Goal: Transaction & Acquisition: Subscribe to service/newsletter

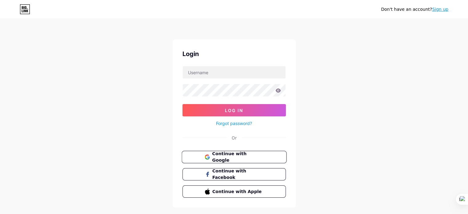
click at [248, 159] on span "Continue with Google" at bounding box center [237, 157] width 51 height 13
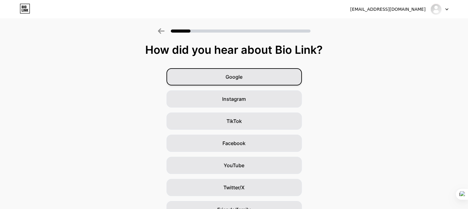
click at [267, 79] on div "Google" at bounding box center [234, 76] width 135 height 17
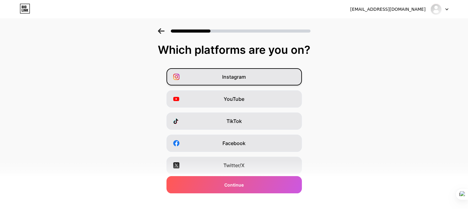
click at [248, 82] on div "Instagram" at bounding box center [234, 76] width 135 height 17
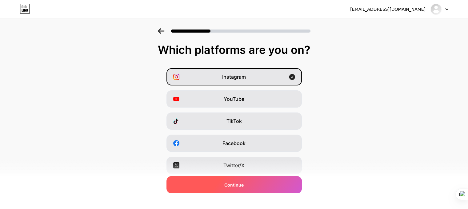
click at [240, 184] on span "Continue" at bounding box center [233, 185] width 19 height 6
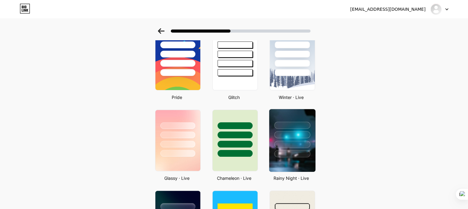
scroll to position [123, 0]
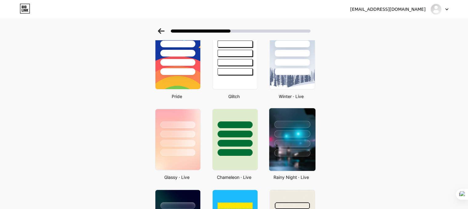
click at [289, 156] on img at bounding box center [292, 139] width 46 height 63
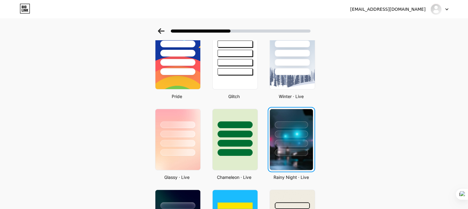
scroll to position [0, 0]
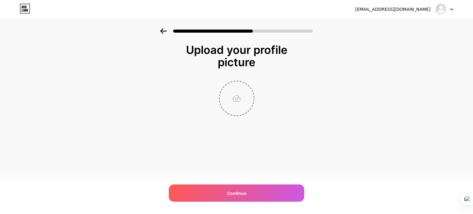
click at [244, 96] on input "file" at bounding box center [237, 98] width 34 height 34
type input "C:\fakepath\548205791_122098817685021860_8623222098535634495_n.png"
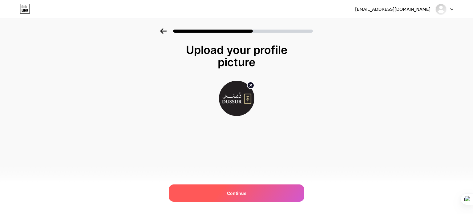
click at [227, 191] on span "Continue" at bounding box center [236, 193] width 19 height 6
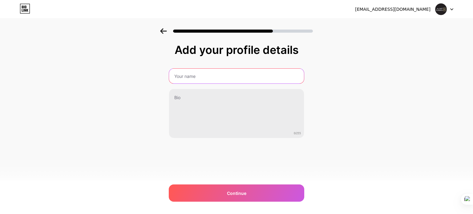
click at [230, 78] on input "text" at bounding box center [236, 76] width 135 height 15
paste input "Dussur - دُسُر"
type input "Dussur - دُسُر"
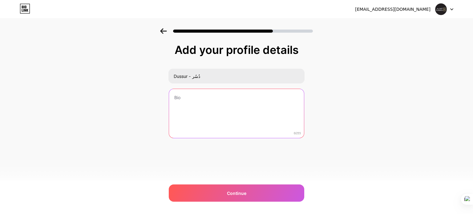
click at [200, 106] on textarea at bounding box center [236, 114] width 135 height 50
click at [214, 120] on textarea at bounding box center [236, 114] width 136 height 50
paste textarea "دُسُر هو منصة متكاملة تجمع بين الهندسة الإنشائية الدقيقة والتصاميم المعمارية ال…"
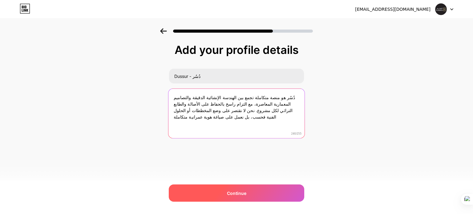
type textarea "دُسُر هو منصة متكاملة تجمع بين الهندسة الإنشائية الدقيقة والتصاميم المعمارية ال…"
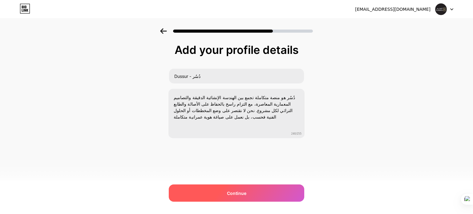
click at [244, 186] on div "Continue" at bounding box center [236, 192] width 135 height 17
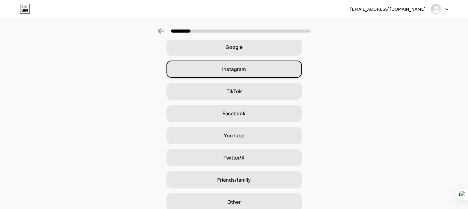
scroll to position [31, 0]
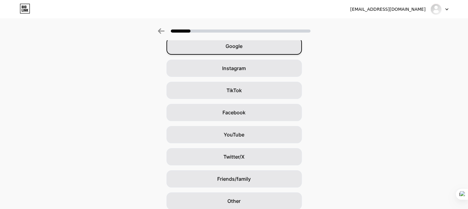
click at [255, 50] on div "Google" at bounding box center [234, 46] width 135 height 17
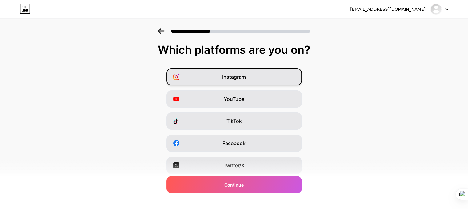
click at [266, 74] on div "Instagram" at bounding box center [234, 76] width 135 height 17
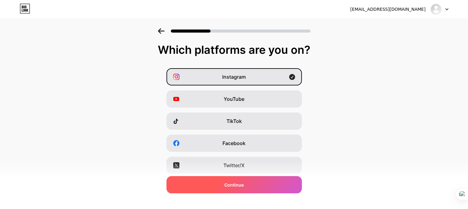
click at [263, 191] on div "Continue" at bounding box center [234, 184] width 135 height 17
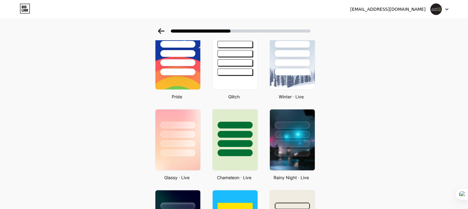
scroll to position [123, 0]
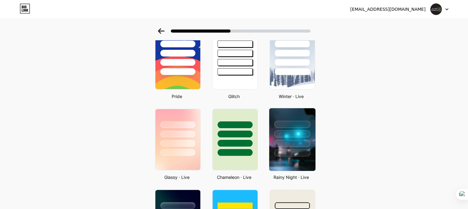
click at [308, 140] on div at bounding box center [292, 143] width 36 height 7
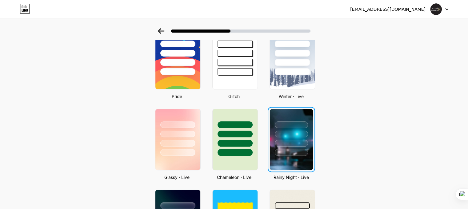
scroll to position [0, 0]
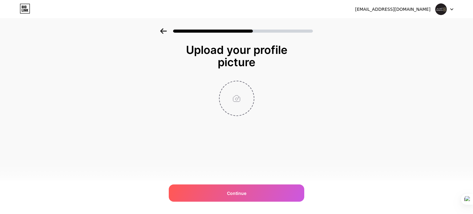
click at [250, 108] on input "file" at bounding box center [237, 98] width 34 height 34
type input "C:\fakepath\548205791_122098817685021860_8623222098535634495_n.png"
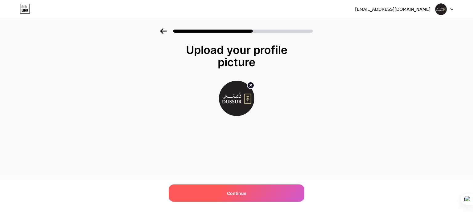
click at [250, 188] on div "Continue" at bounding box center [236, 192] width 135 height 17
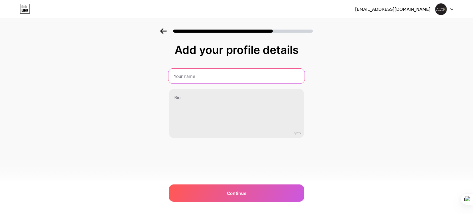
click at [249, 71] on input "text" at bounding box center [236, 76] width 136 height 15
paste input "Dussur - دُسُر"
type input "Dussur - دُسُر"
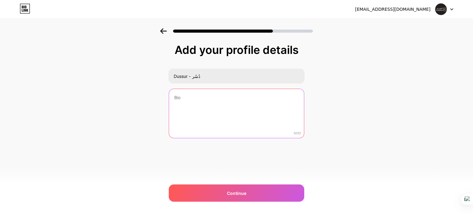
click at [244, 108] on textarea at bounding box center [236, 114] width 135 height 50
paste textarea "دُسُر هو منصة متكاملة تجمع بين الهندسة الإنشائية الدقيقة والتصاميم المعمارية ال…"
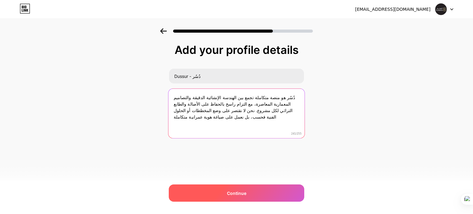
type textarea "دُسُر هو منصة متكاملة تجمع بين الهندسة الإنشائية الدقيقة والتصاميم المعمارية ال…"
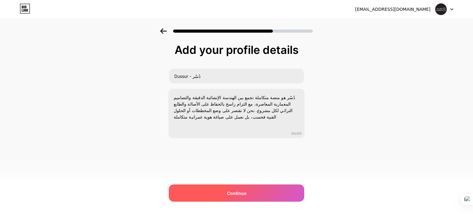
click at [230, 190] on span "Continue" at bounding box center [236, 193] width 19 height 6
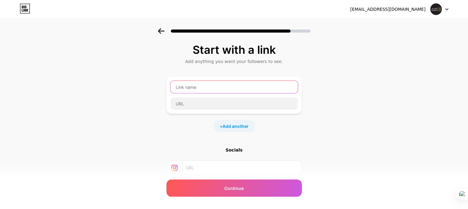
click at [217, 91] on input "text" at bounding box center [234, 87] width 127 height 12
click at [233, 128] on span "Add another" at bounding box center [236, 126] width 26 height 6
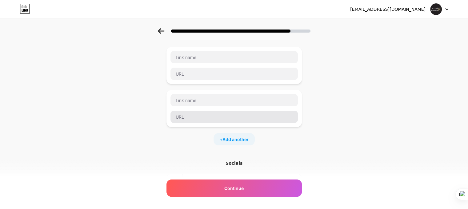
scroll to position [102, 0]
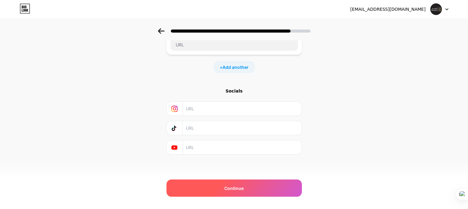
click at [257, 187] on div "Continue" at bounding box center [234, 188] width 135 height 17
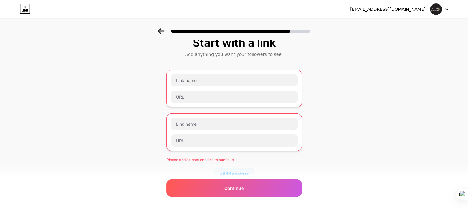
scroll to position [0, 0]
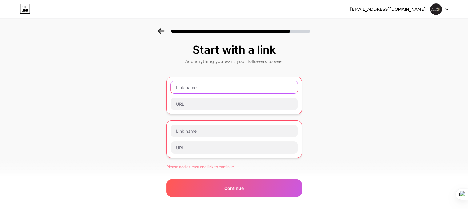
click at [210, 87] on input "text" at bounding box center [234, 87] width 127 height 12
paste input "دُسُر هو منصة متكاملة تجمع بين الهندسة الإنشائية الدقيقة والتصاميم المعمارية ال…"
type input "دُسُر هو منصة متكاملة تجمع بين الهندسة الإنشائية الدقيقة والتصاميم المعمارية ال…"
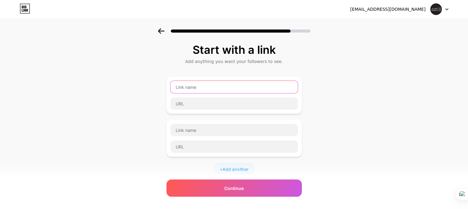
click at [250, 91] on input "text" at bounding box center [234, 87] width 127 height 12
paste input "Dussur - دُسُر"
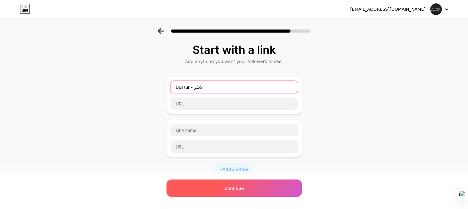
type input "Dussur - دُسُر"
click at [260, 194] on div "Continue" at bounding box center [234, 188] width 135 height 17
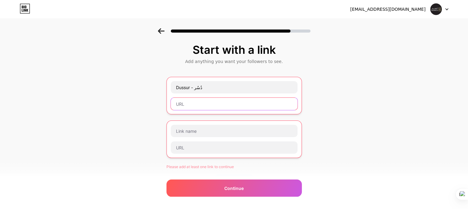
click at [243, 106] on input "text" at bounding box center [234, 104] width 127 height 12
paste input "dussur.sy"
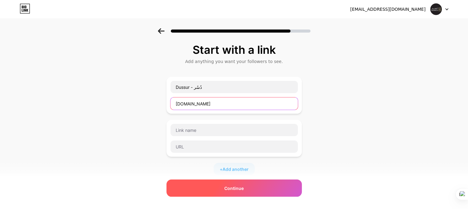
type input "dussur.sy"
click at [227, 185] on span "Continue" at bounding box center [233, 188] width 19 height 6
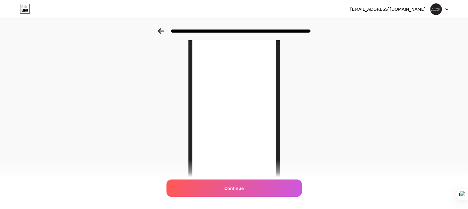
scroll to position [62, 0]
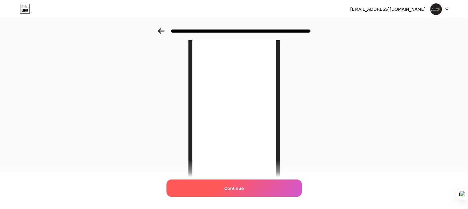
click at [252, 187] on div "Continue" at bounding box center [234, 188] width 135 height 17
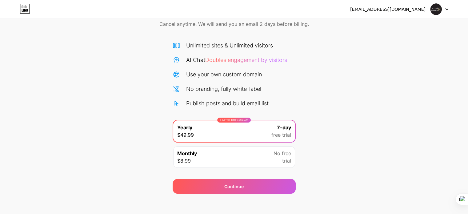
scroll to position [33, 0]
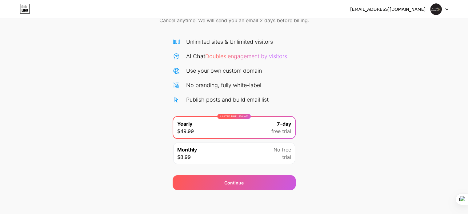
click at [266, 173] on div "Continue" at bounding box center [234, 179] width 123 height 22
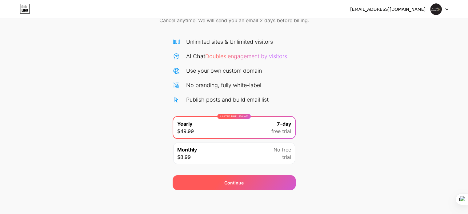
click at [267, 178] on div "Continue" at bounding box center [234, 182] width 123 height 15
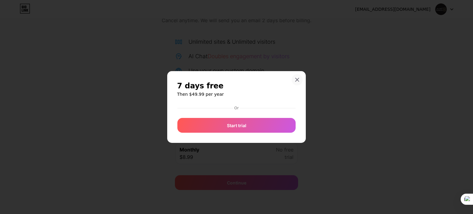
click at [295, 77] on icon at bounding box center [297, 79] width 5 height 5
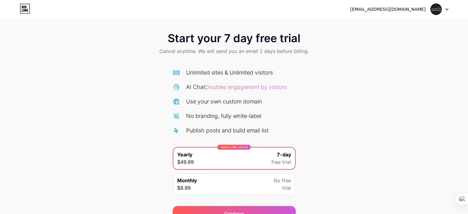
scroll to position [0, 0]
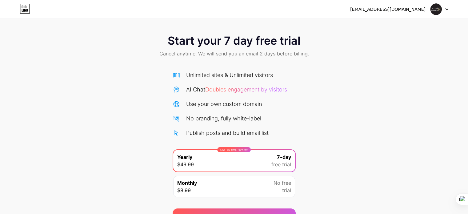
click at [292, 69] on div "Unlimited sites & Unlimited visitors AI Chat Doubles engagement by visitors Use…" at bounding box center [234, 133] width 123 height 136
click at [434, 11] on img at bounding box center [436, 9] width 12 height 12
click at [400, 5] on div "[EMAIL_ADDRESS][DOMAIN_NAME]" at bounding box center [399, 9] width 98 height 11
click at [400, 6] on div "[EMAIL_ADDRESS][DOMAIN_NAME]" at bounding box center [387, 9] width 75 height 6
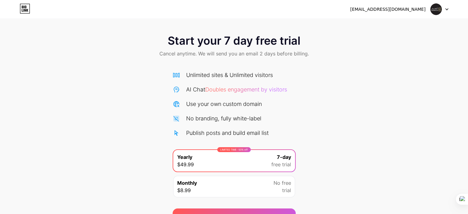
click at [400, 11] on div "[EMAIL_ADDRESS][DOMAIN_NAME]" at bounding box center [387, 9] width 75 height 6
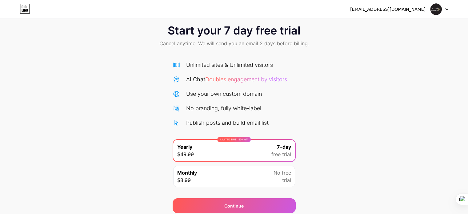
scroll to position [33, 0]
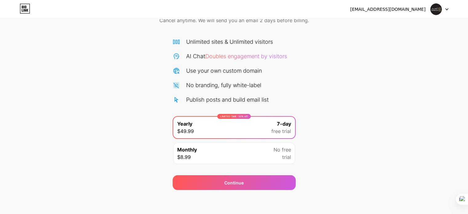
click at [224, 147] on div "Monthly $8.99 No free trial" at bounding box center [234, 154] width 122 height 22
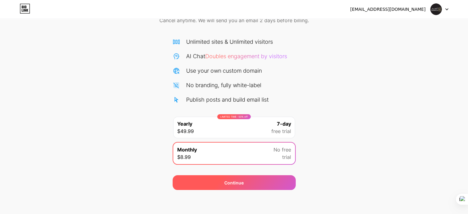
click at [245, 179] on div "Continue" at bounding box center [234, 182] width 123 height 15
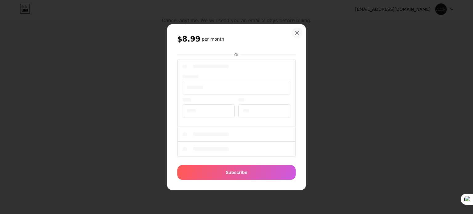
click at [296, 31] on icon at bounding box center [297, 32] width 5 height 5
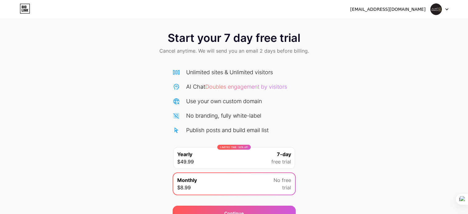
scroll to position [0, 0]
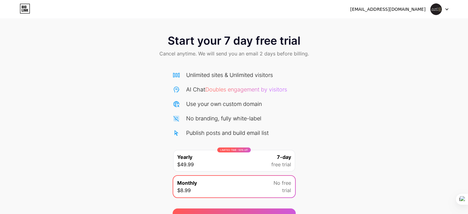
click at [23, 10] on icon at bounding box center [23, 10] width 1 height 3
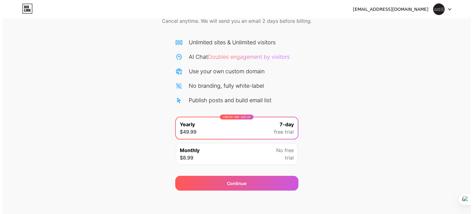
scroll to position [33, 0]
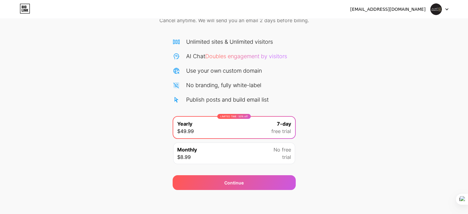
click at [240, 149] on div "Monthly $8.99 No free trial" at bounding box center [234, 154] width 122 height 22
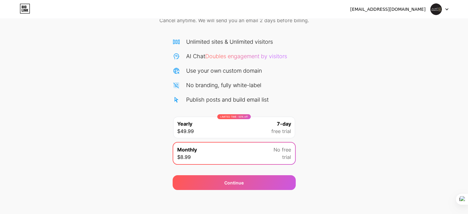
click at [272, 154] on div "Monthly $8.99 No free trial" at bounding box center [234, 154] width 122 height 22
click at [281, 148] on span "No free" at bounding box center [283, 149] width 18 height 7
click at [284, 146] on span "No free" at bounding box center [283, 149] width 18 height 7
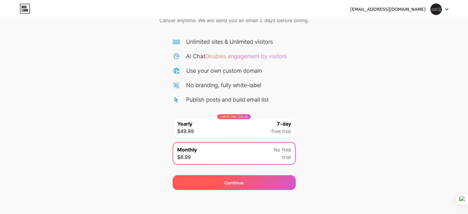
click at [254, 176] on div "Continue" at bounding box center [234, 182] width 123 height 15
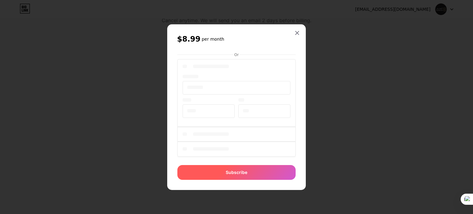
click at [275, 173] on div "Subscribe" at bounding box center [236, 172] width 118 height 15
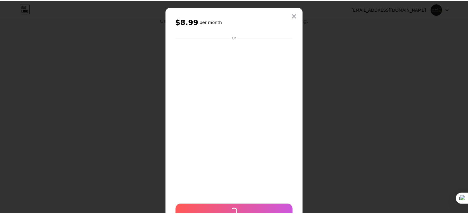
scroll to position [0, 0]
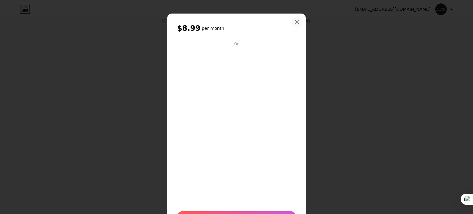
click at [295, 22] on icon at bounding box center [297, 22] width 5 height 5
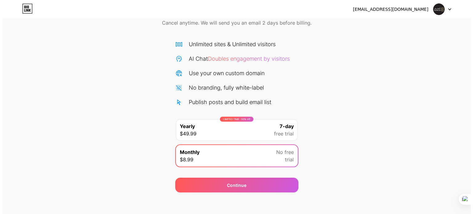
scroll to position [33, 0]
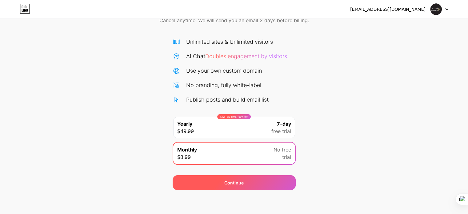
click at [241, 180] on div "Continue" at bounding box center [233, 183] width 19 height 6
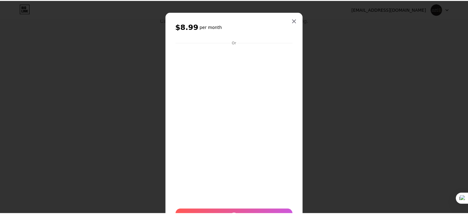
scroll to position [0, 0]
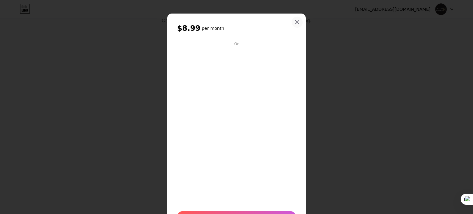
click at [296, 22] on icon at bounding box center [297, 22] width 3 height 3
